Goal: Find specific page/section: Find specific page/section

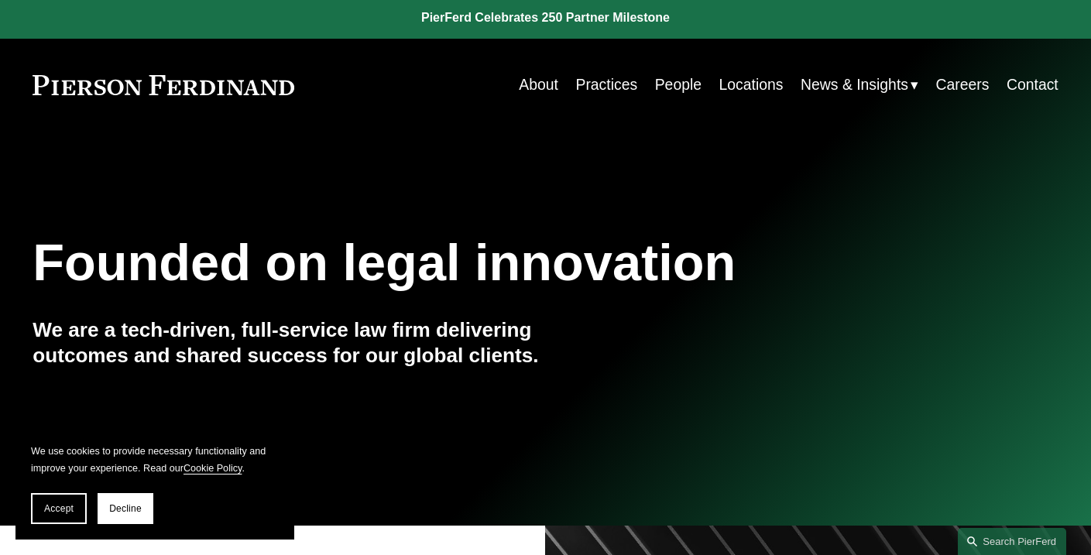
scroll to position [12, 0]
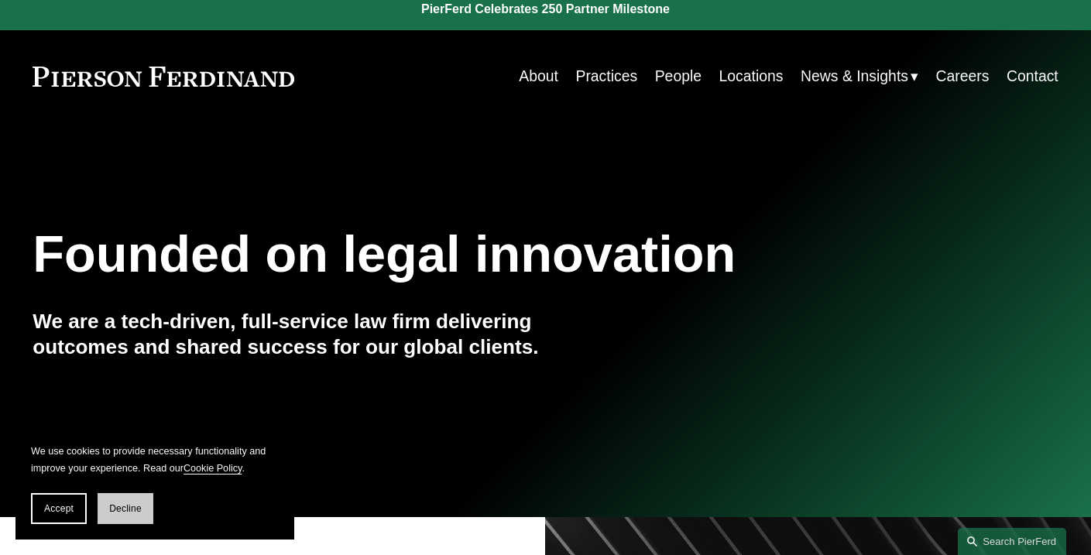
click at [148, 506] on button "Decline" at bounding box center [126, 508] width 56 height 31
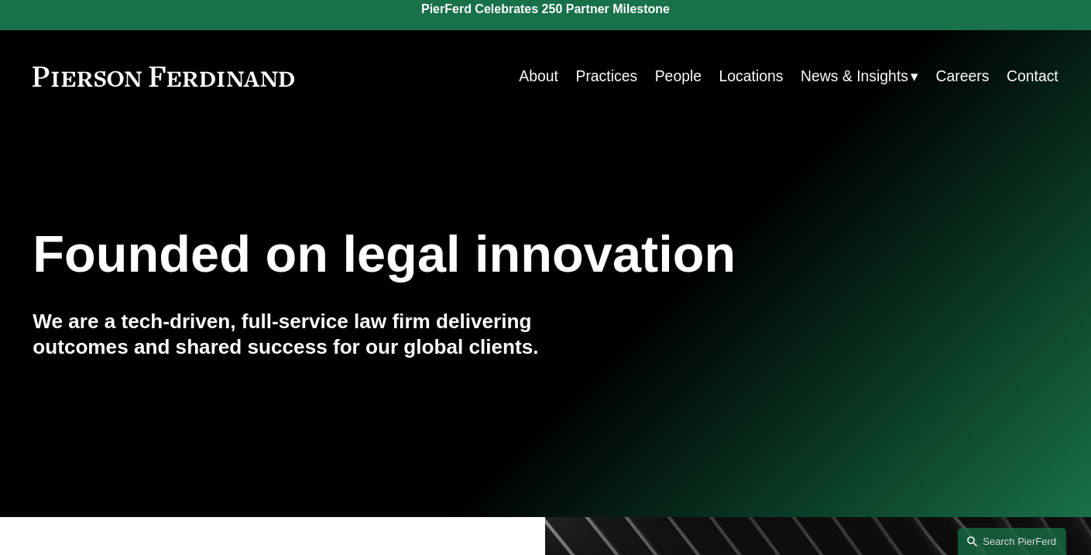
click at [665, 81] on link "People" at bounding box center [678, 76] width 46 height 30
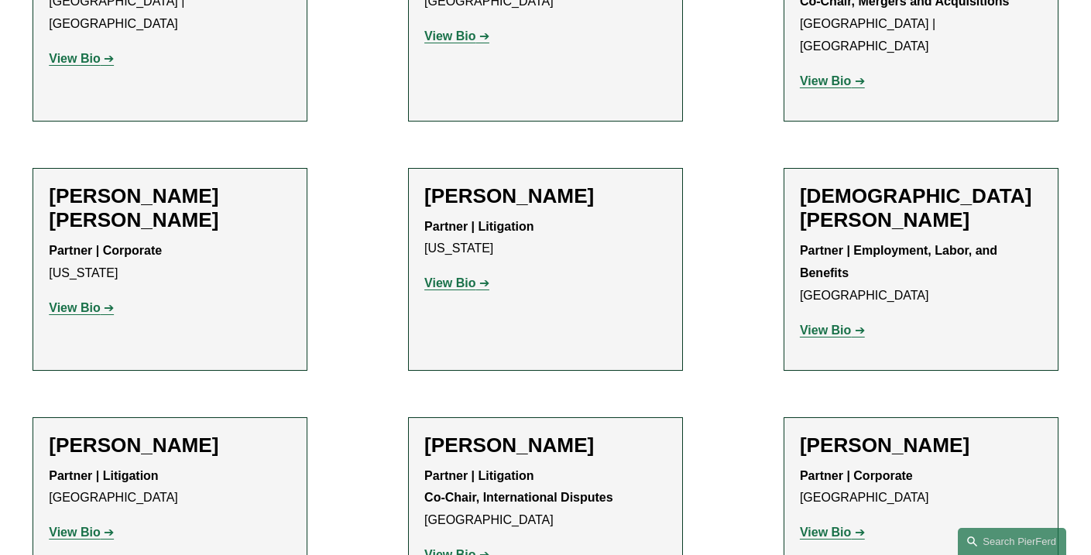
scroll to position [4184, 0]
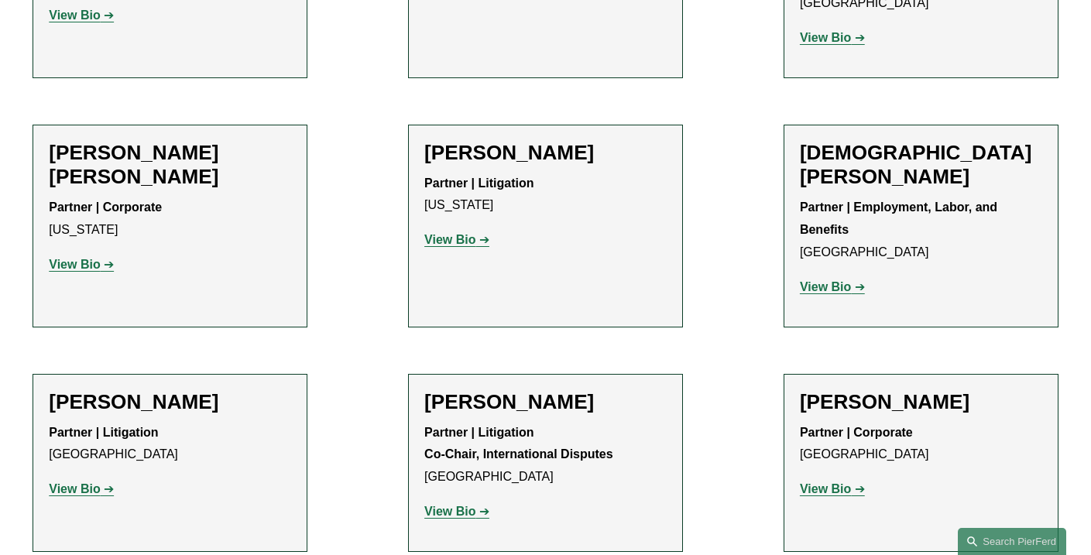
click at [555, 390] on h2 "Tiffany N. Comprés" at bounding box center [545, 402] width 242 height 25
click at [459, 505] on strong "View Bio" at bounding box center [449, 511] width 51 height 13
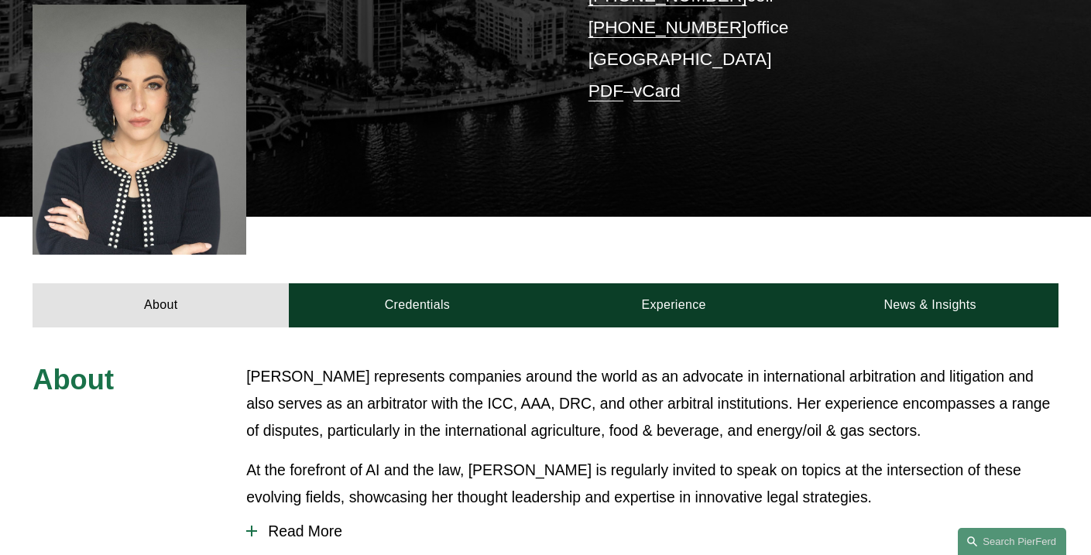
scroll to position [654, 0]
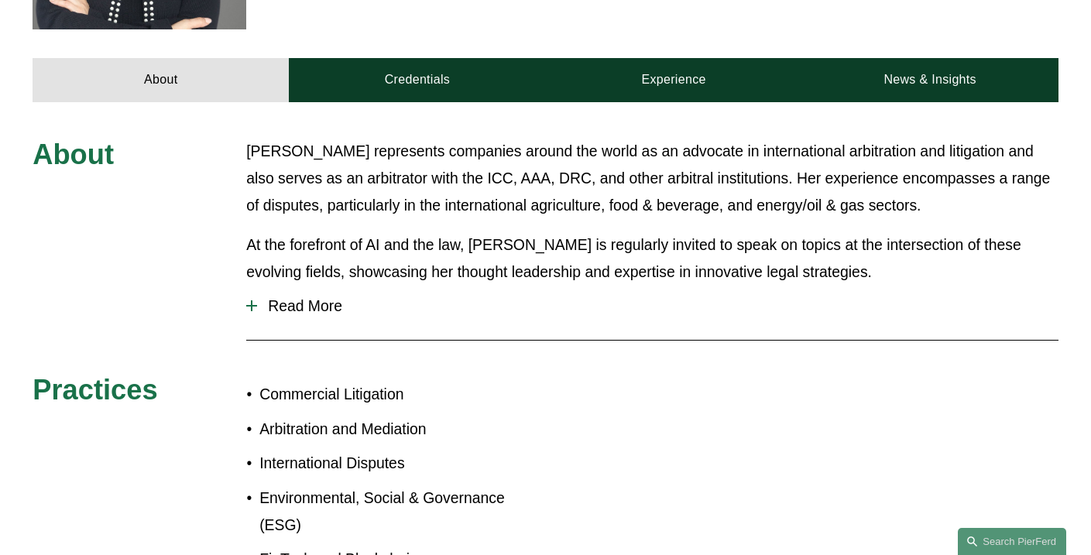
click at [301, 297] on span "Read More" at bounding box center [657, 306] width 801 height 18
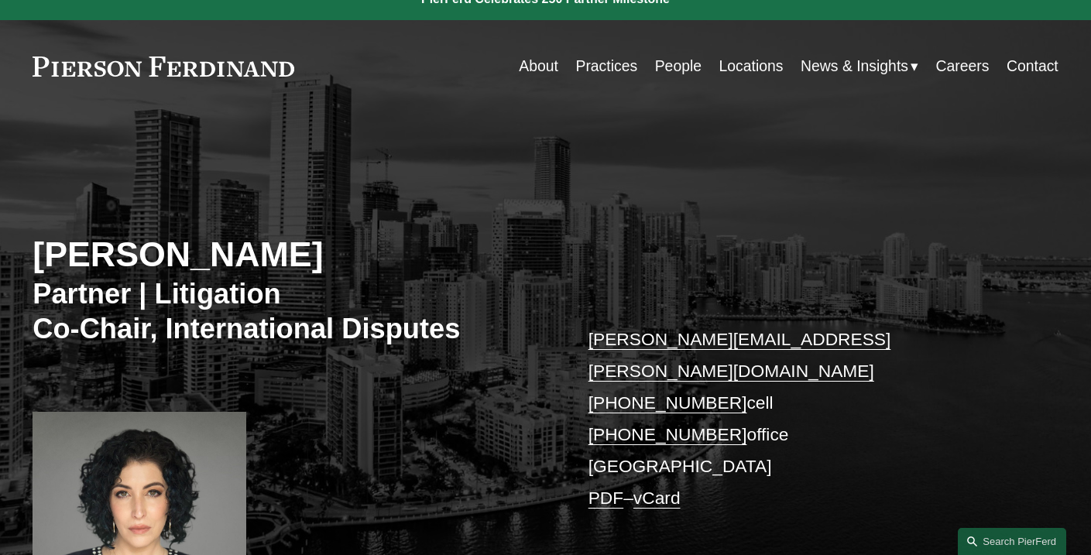
scroll to position [19, 0]
